Goal: Information Seeking & Learning: Learn about a topic

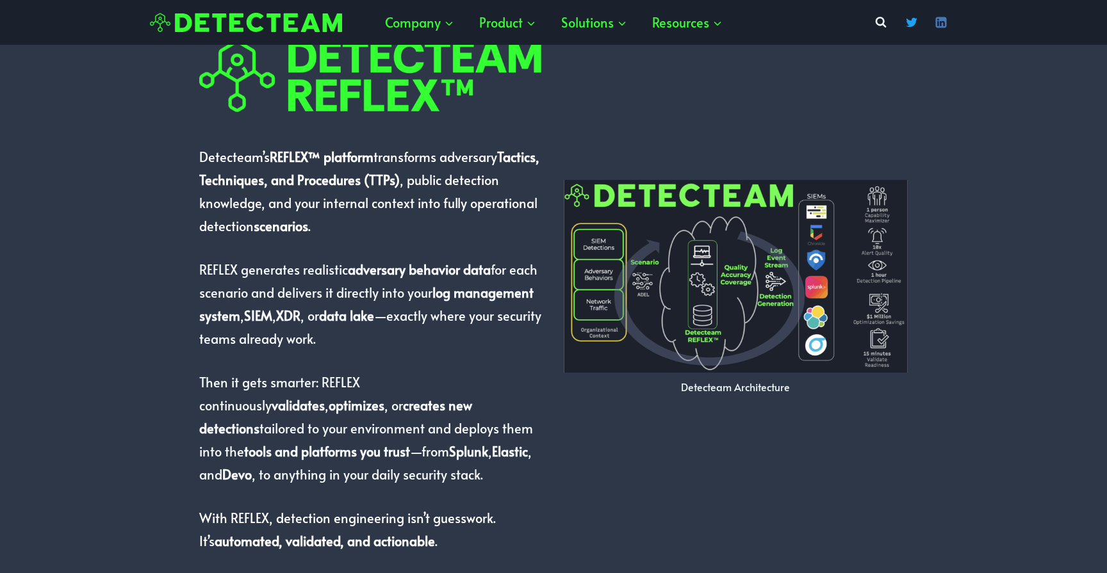
scroll to position [833, 0]
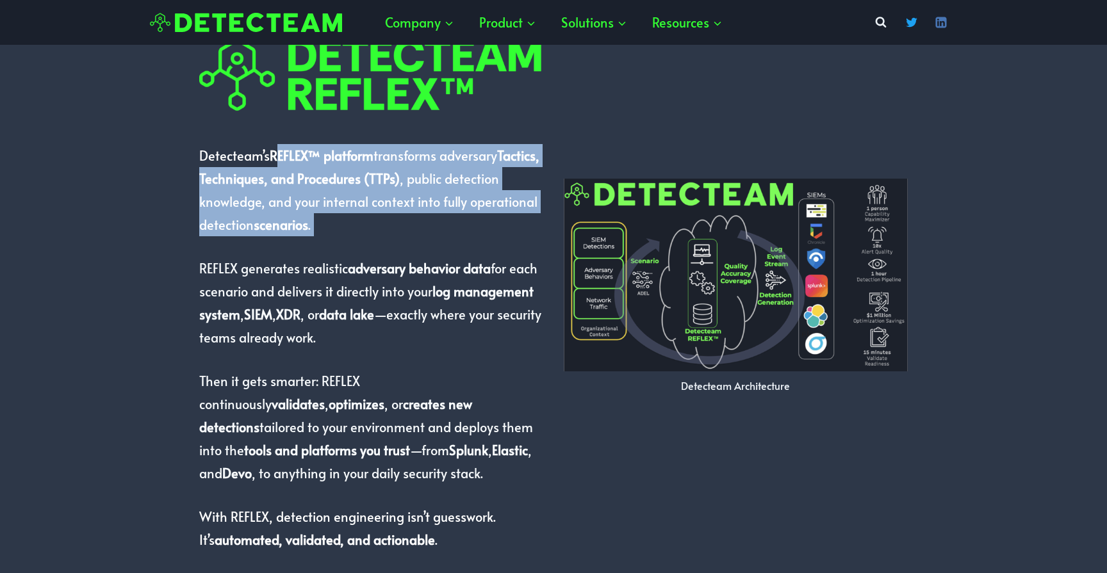
drag, startPoint x: 279, startPoint y: 155, endPoint x: 332, endPoint y: 245, distance: 105.1
click at [332, 245] on div "Detecteam’s REFLEX™ platform transforms adversary Tactics, Techniques, and Proc…" at bounding box center [371, 292] width 344 height 519
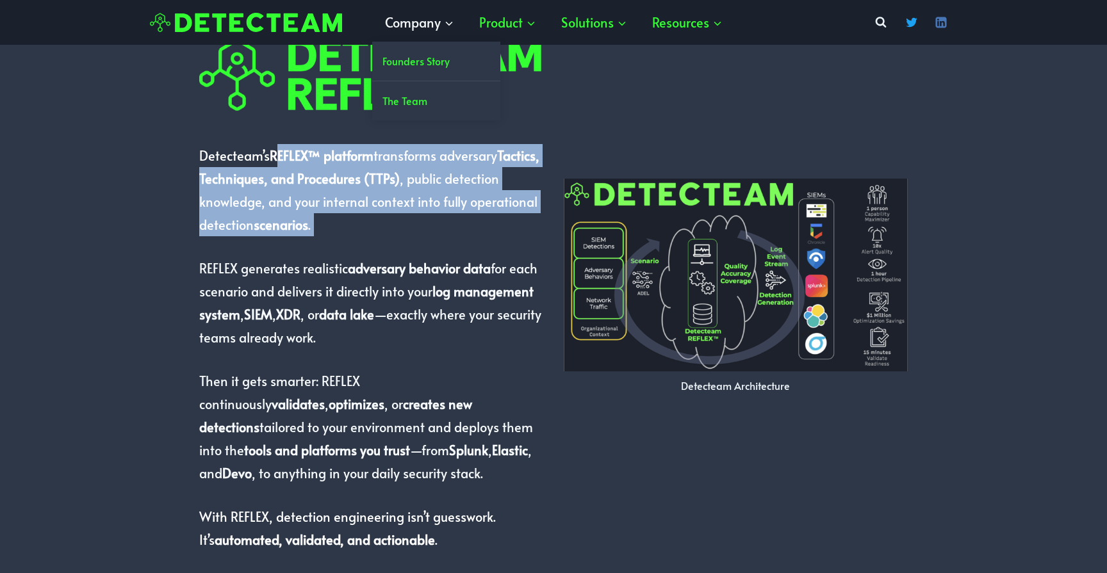
click at [425, 24] on span "Company Expand" at bounding box center [419, 22] width 69 height 23
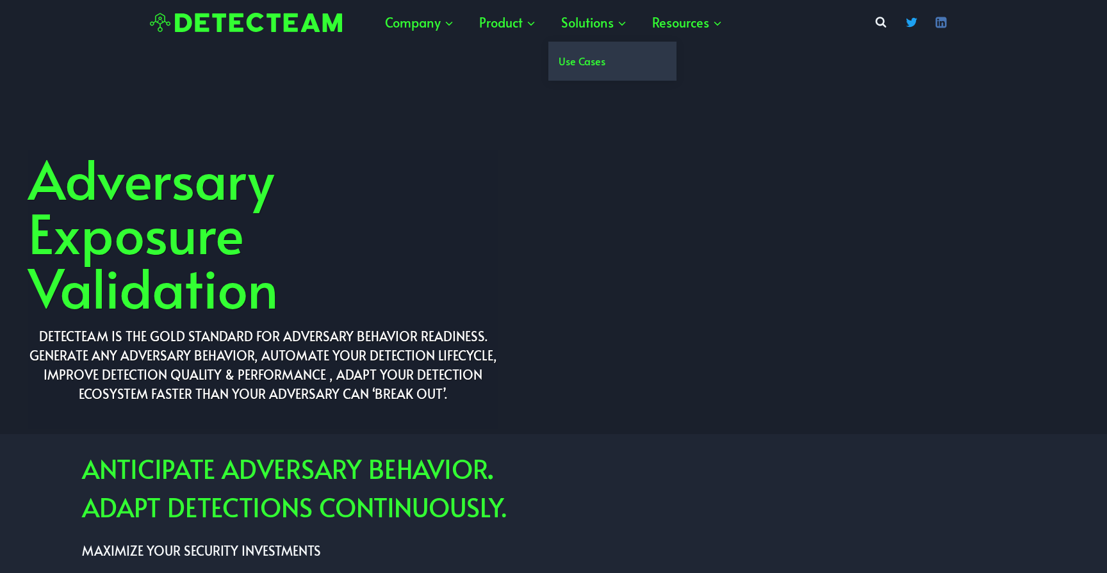
click at [584, 61] on link "Use Cases" at bounding box center [612, 61] width 128 height 39
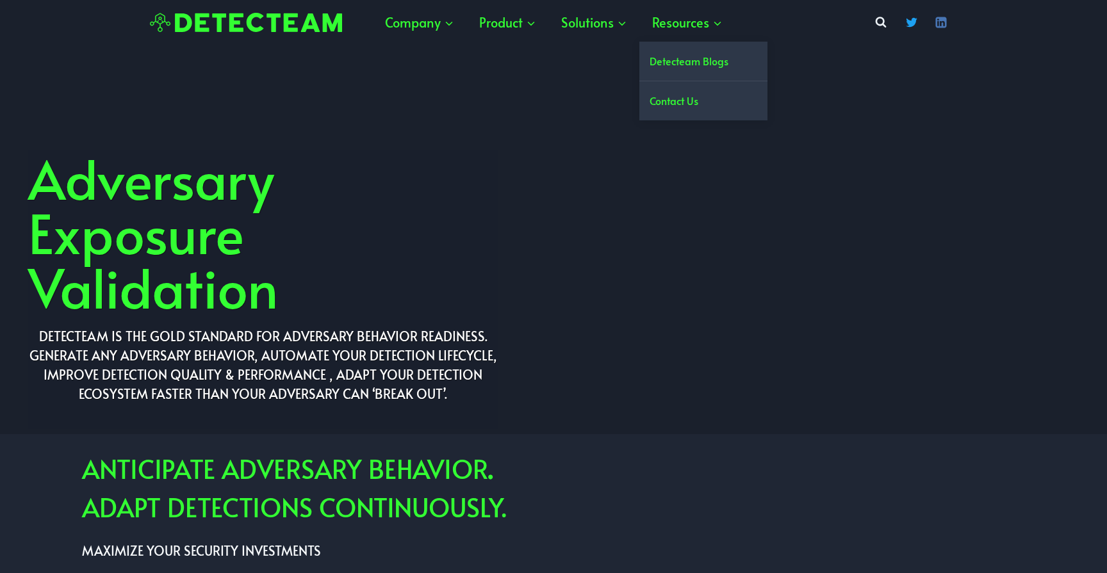
click at [677, 62] on link "Detecteam Blogs" at bounding box center [703, 61] width 128 height 39
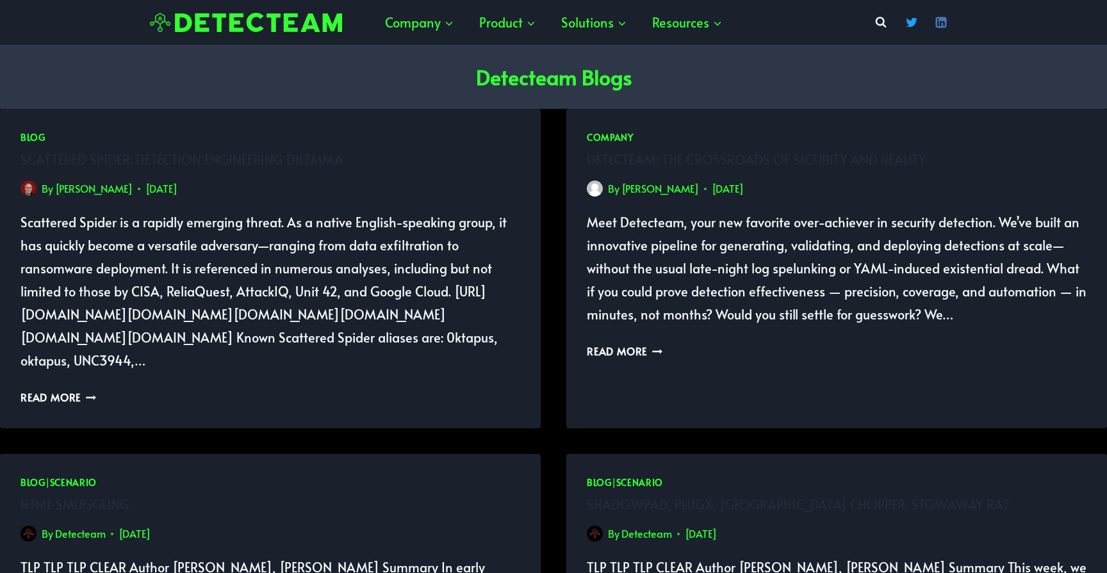
click at [124, 240] on p "Scattered Spider is a rapidly emerging threat. As a native English-speaking gro…" at bounding box center [271, 291] width 500 height 161
click at [129, 188] on link "[PERSON_NAME]" at bounding box center [94, 188] width 78 height 14
